Goal: Register for event/course

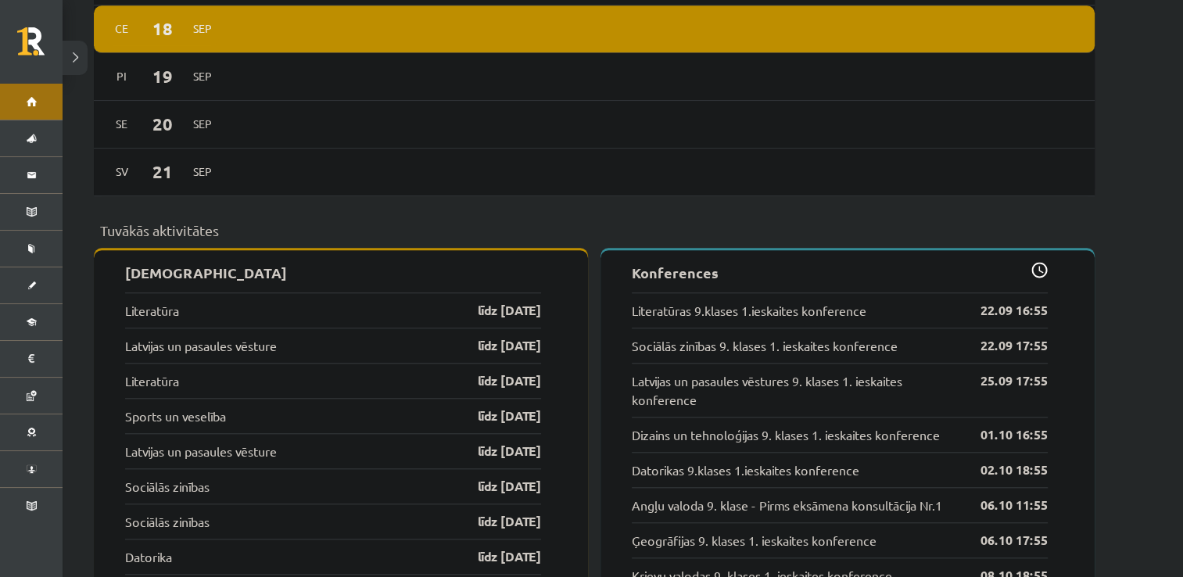
scroll to position [1364, 0]
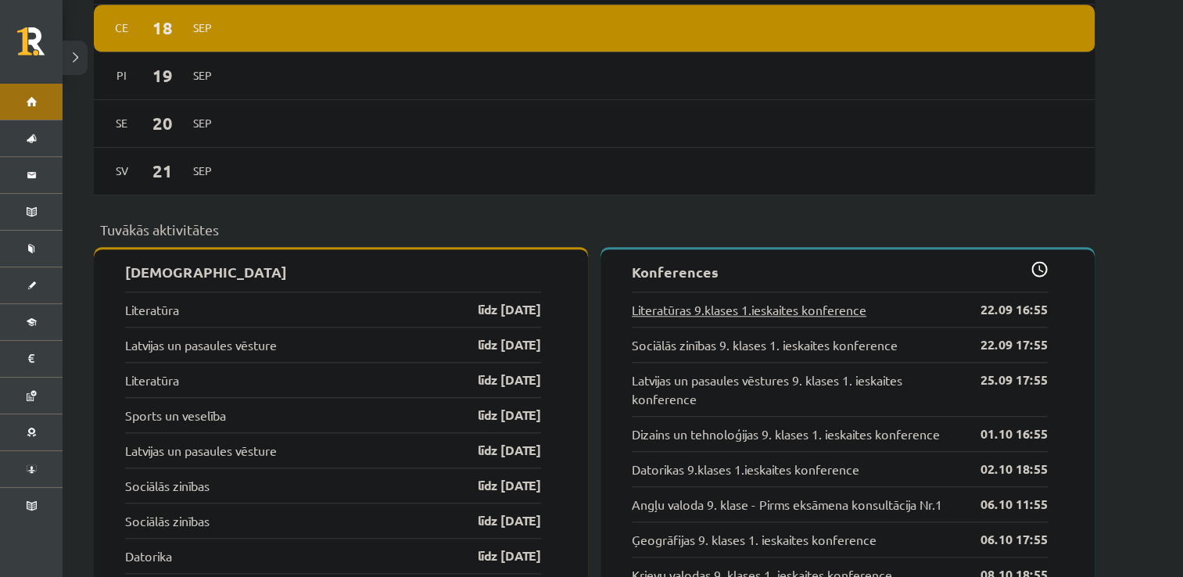
click at [808, 300] on link "Literatūras 9.klases 1.ieskaites konference" at bounding box center [749, 309] width 234 height 19
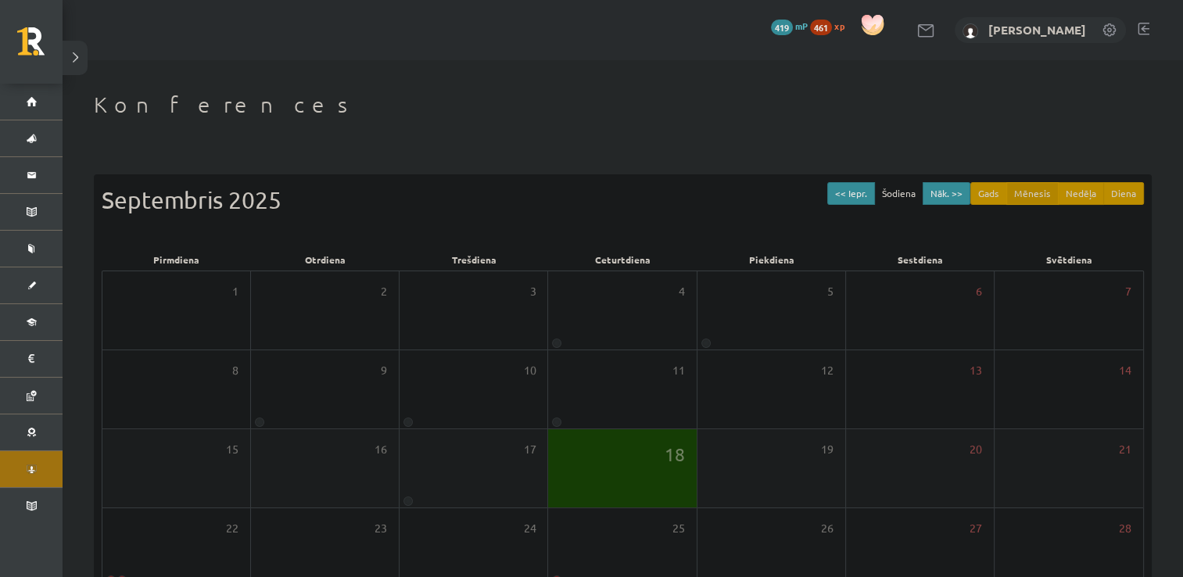
scroll to position [169, 0]
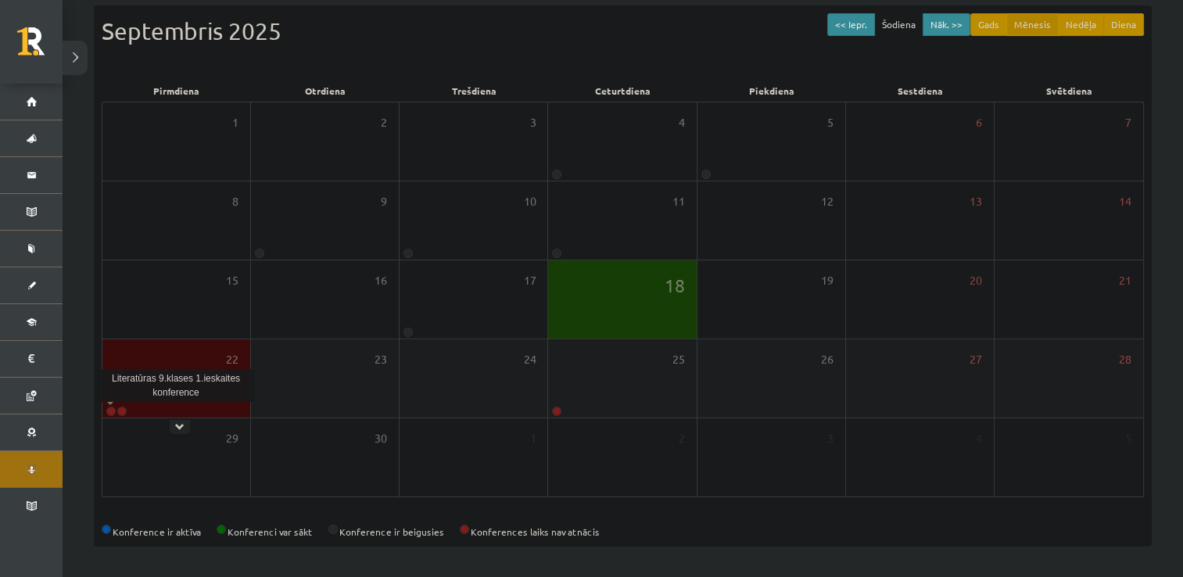
click at [109, 408] on link at bounding box center [110, 410] width 9 height 9
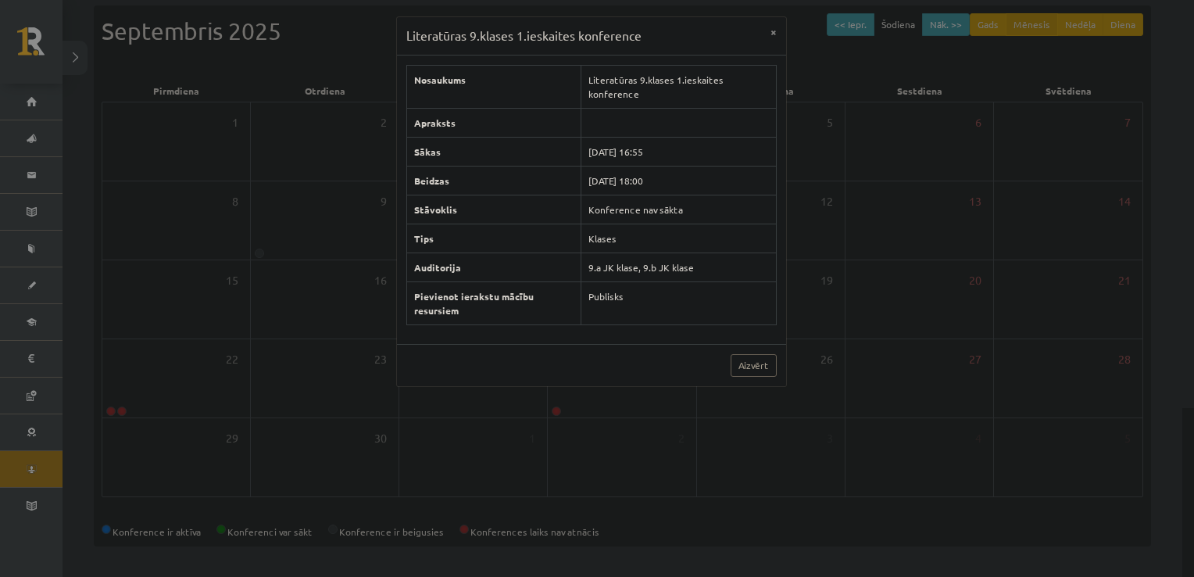
click at [264, 389] on div "Literatūras 9.klases 1.ieskaites konference × Nosaukums Literatūras 9.klases 1.…" at bounding box center [597, 288] width 1194 height 577
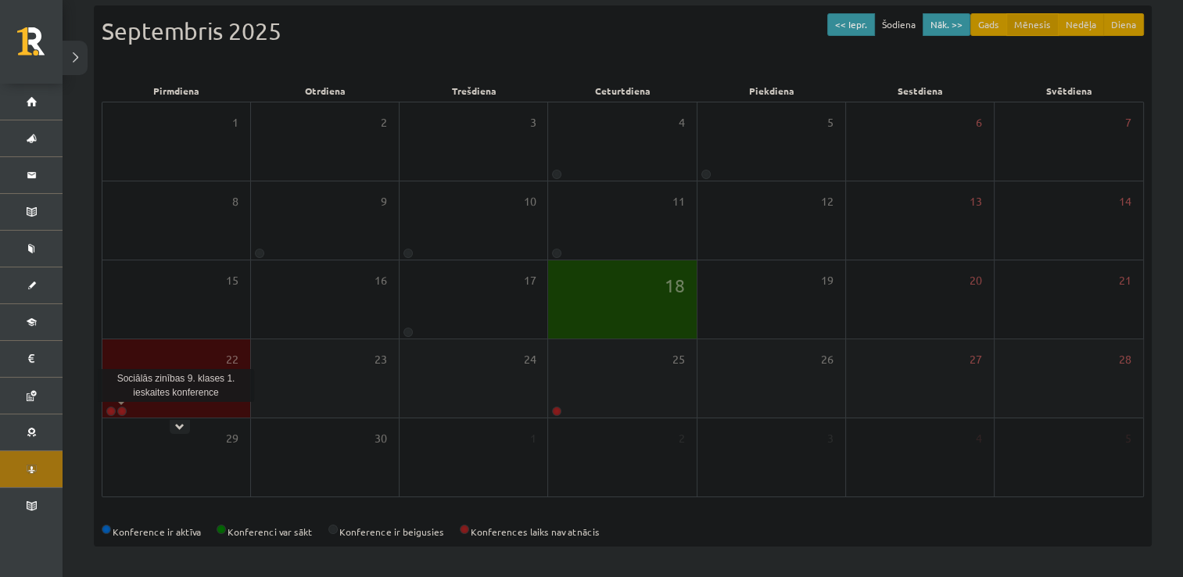
click at [122, 410] on link at bounding box center [121, 410] width 9 height 9
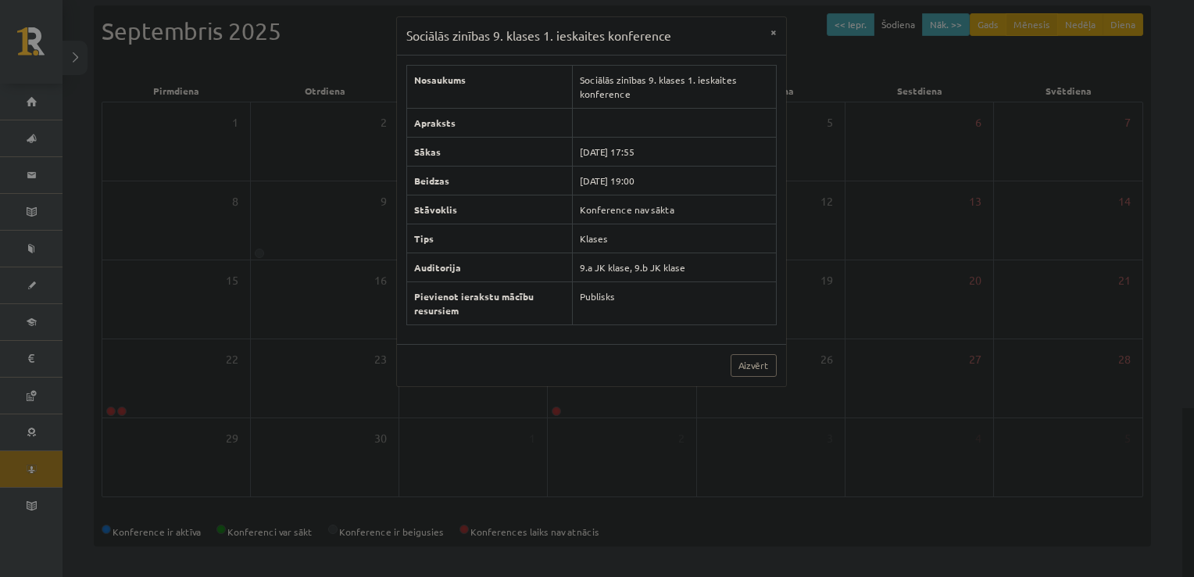
click at [34, 99] on div "Sociālās zinības 9. klases 1. ieskaites konference × Nosaukums Sociālās zinības…" at bounding box center [597, 288] width 1194 height 577
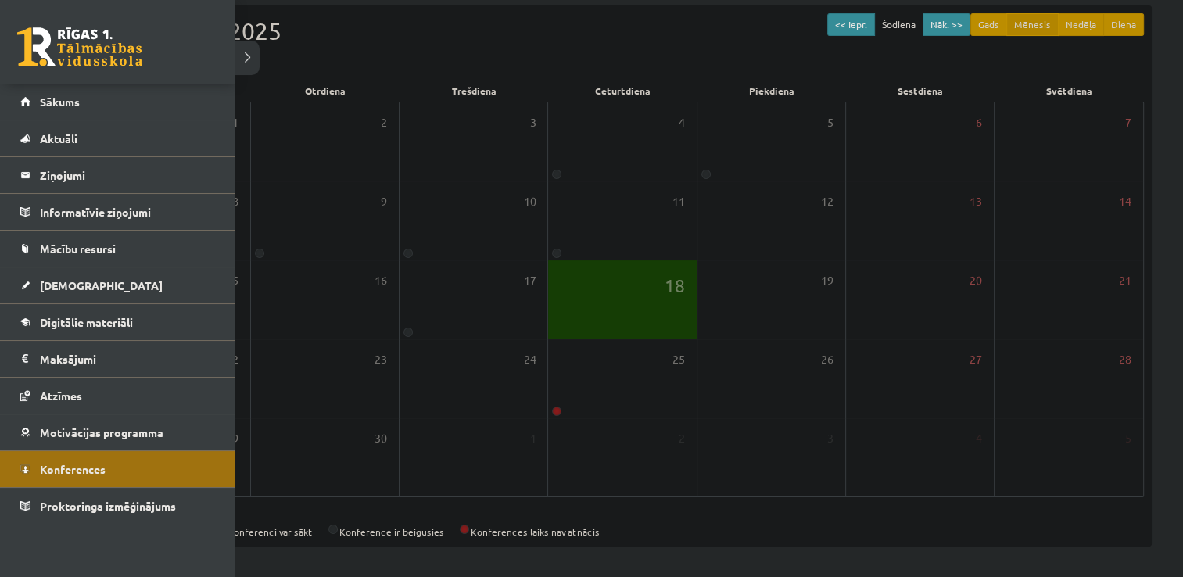
click at [34, 99] on link "Sākums" at bounding box center [117, 102] width 195 height 36
